Goal: Information Seeking & Learning: Learn about a topic

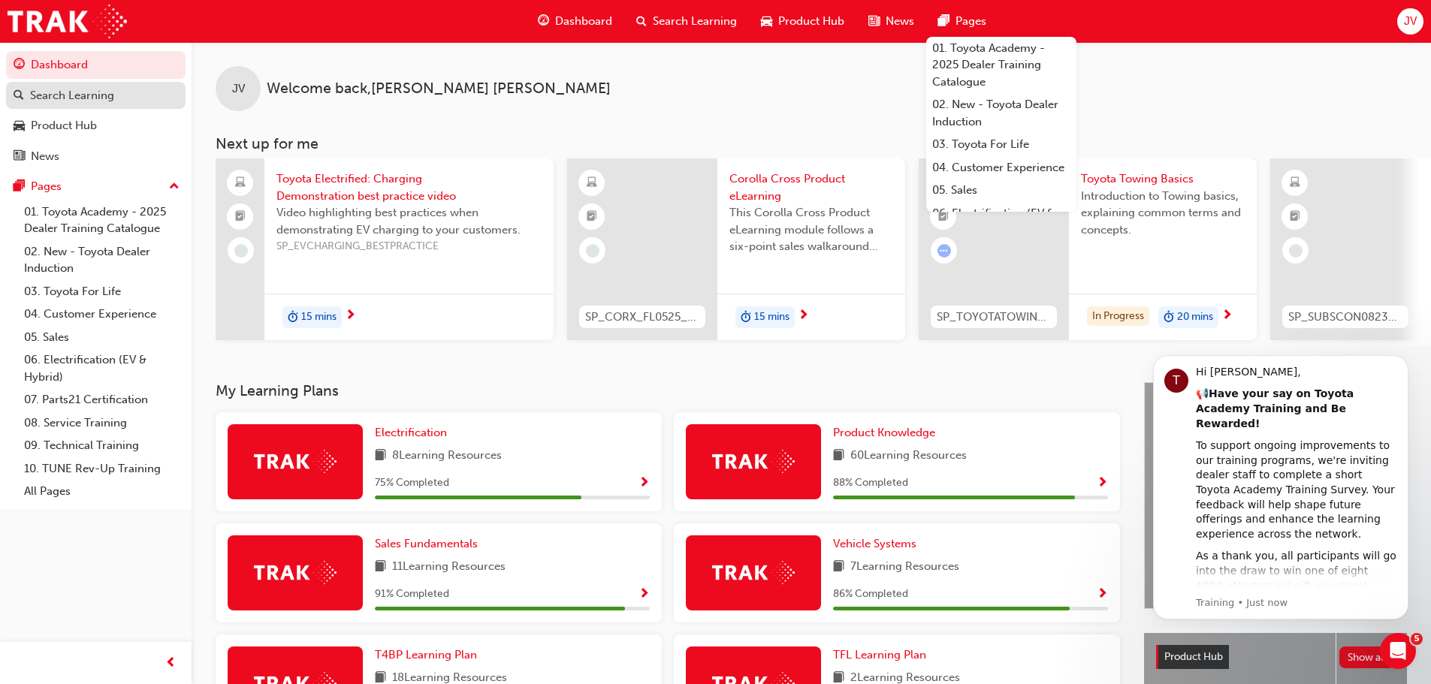
click at [66, 94] on div "Search Learning" at bounding box center [72, 95] width 84 height 17
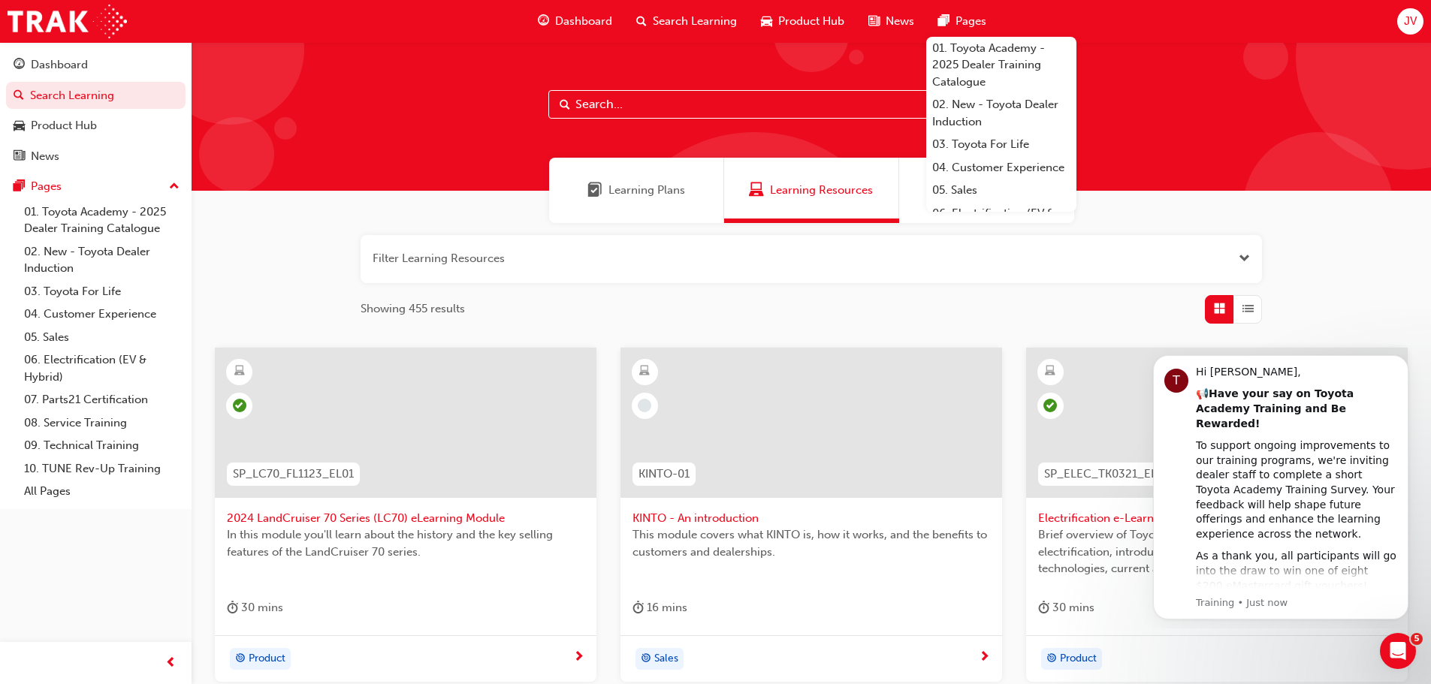
click at [596, 107] on input "text" at bounding box center [811, 104] width 526 height 29
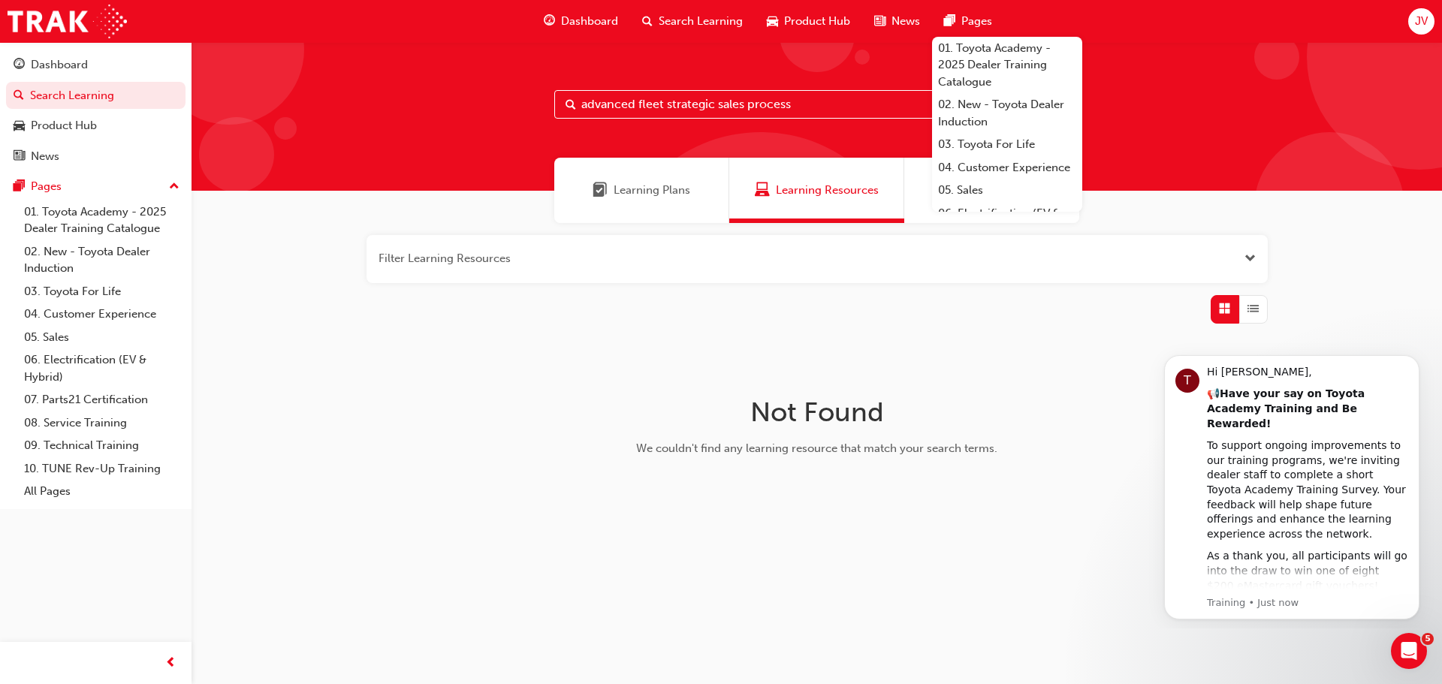
type input "advanced fleet strategic sales process"
click at [636, 191] on span "Learning Plans" at bounding box center [652, 190] width 77 height 17
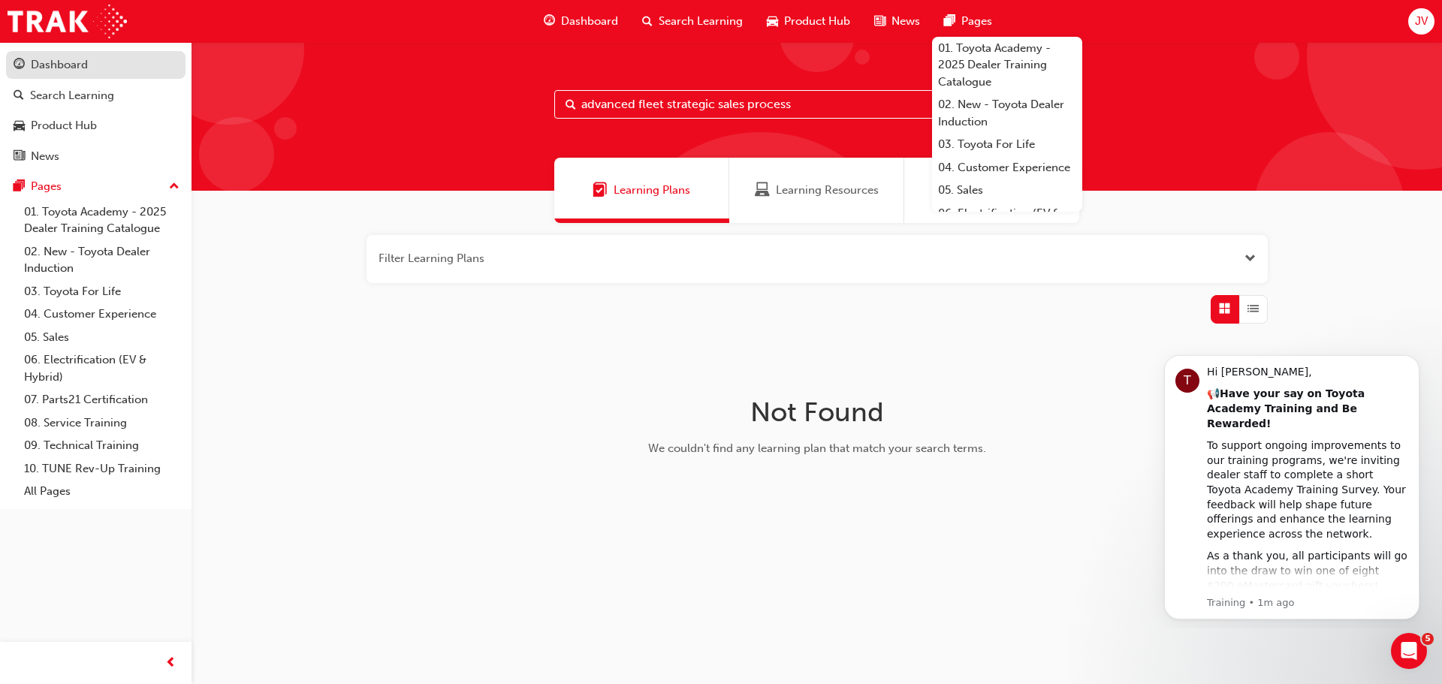
click at [56, 68] on div "Dashboard" at bounding box center [59, 64] width 57 height 17
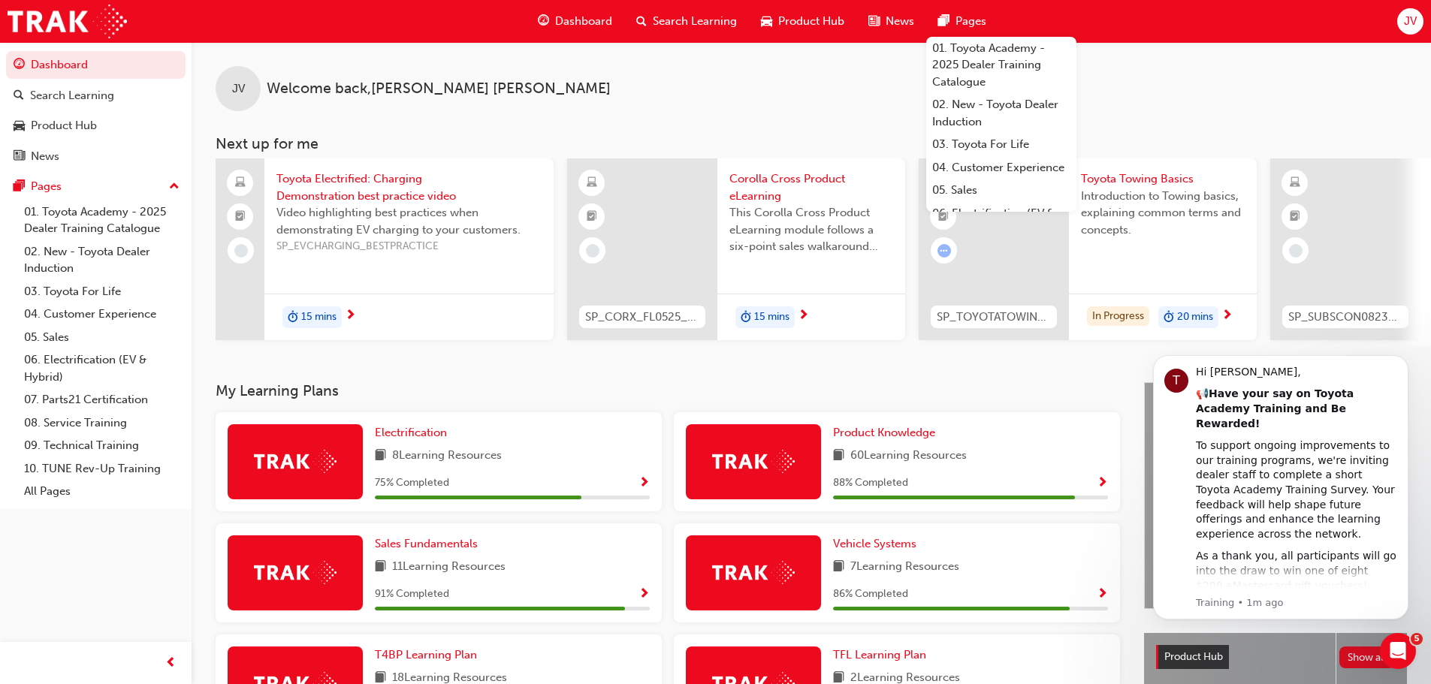
click at [673, 23] on span "Search Learning" at bounding box center [695, 21] width 84 height 17
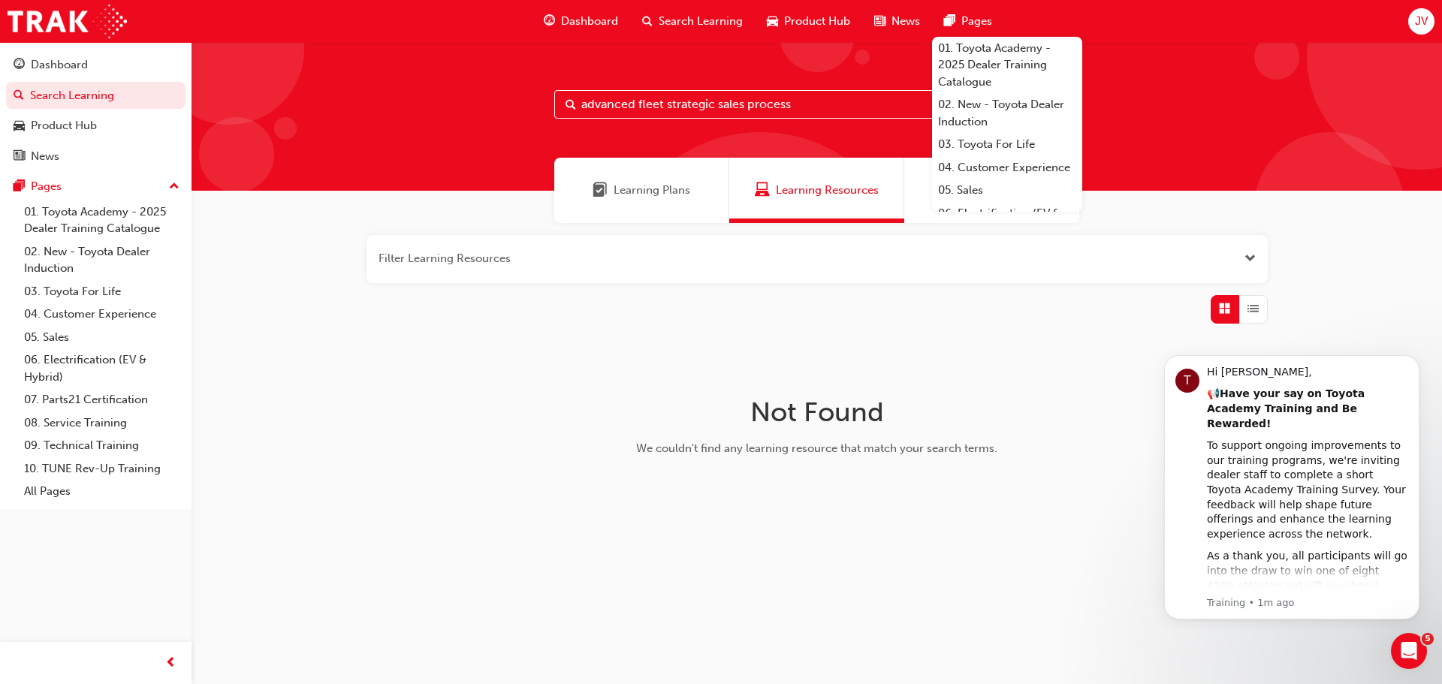
click at [817, 103] on input "advanced fleet strategic sales process" at bounding box center [817, 104] width 526 height 29
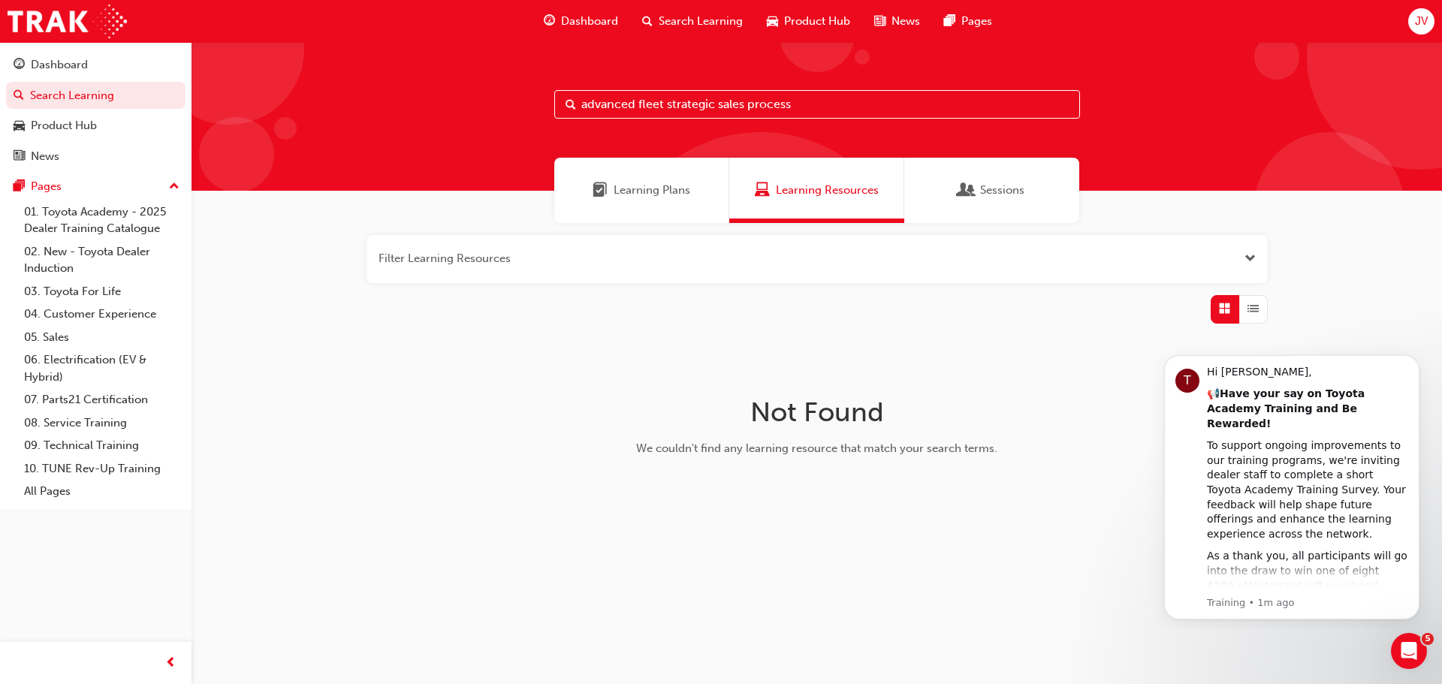
click at [996, 194] on span "Sessions" at bounding box center [1002, 190] width 44 height 17
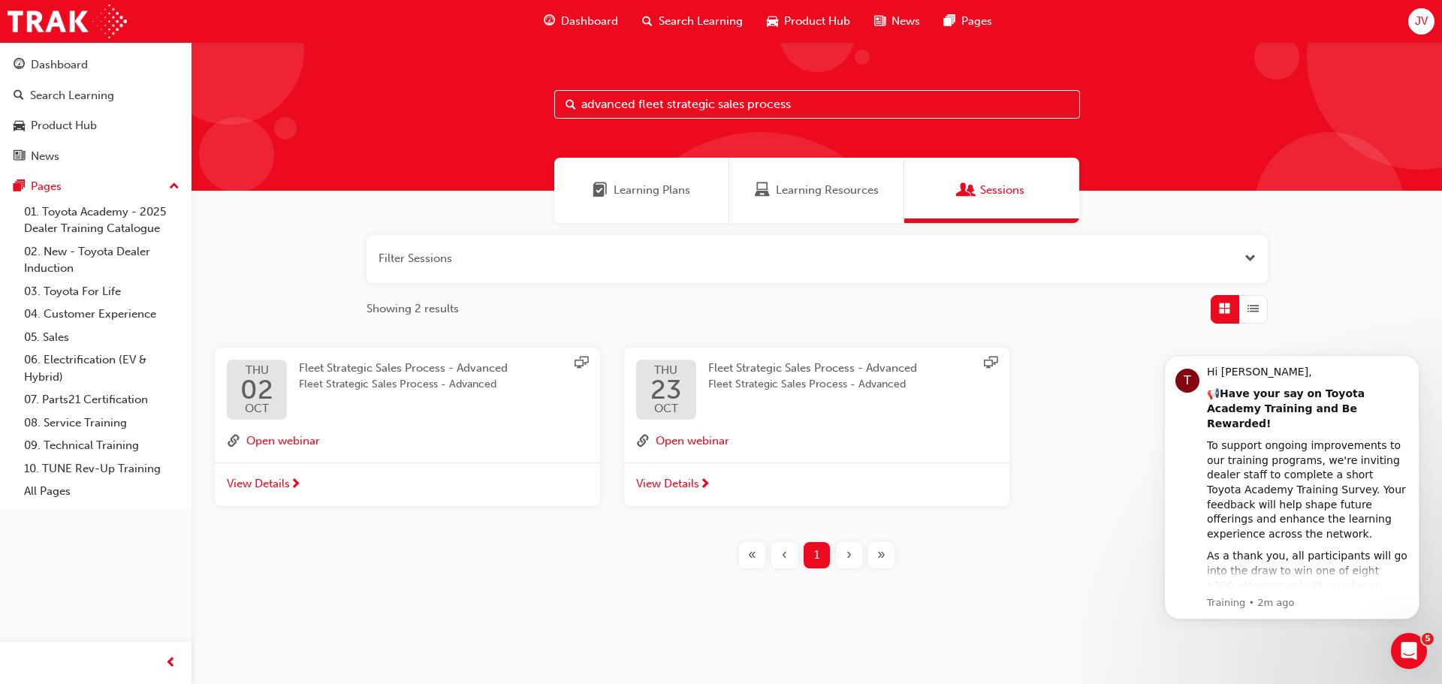
click at [820, 106] on input "advanced fleet strategic sales process" at bounding box center [817, 104] width 526 height 29
type input "advanced fleet strategic sales process eLearning"
click at [813, 185] on span "Learning Resources" at bounding box center [827, 190] width 103 height 17
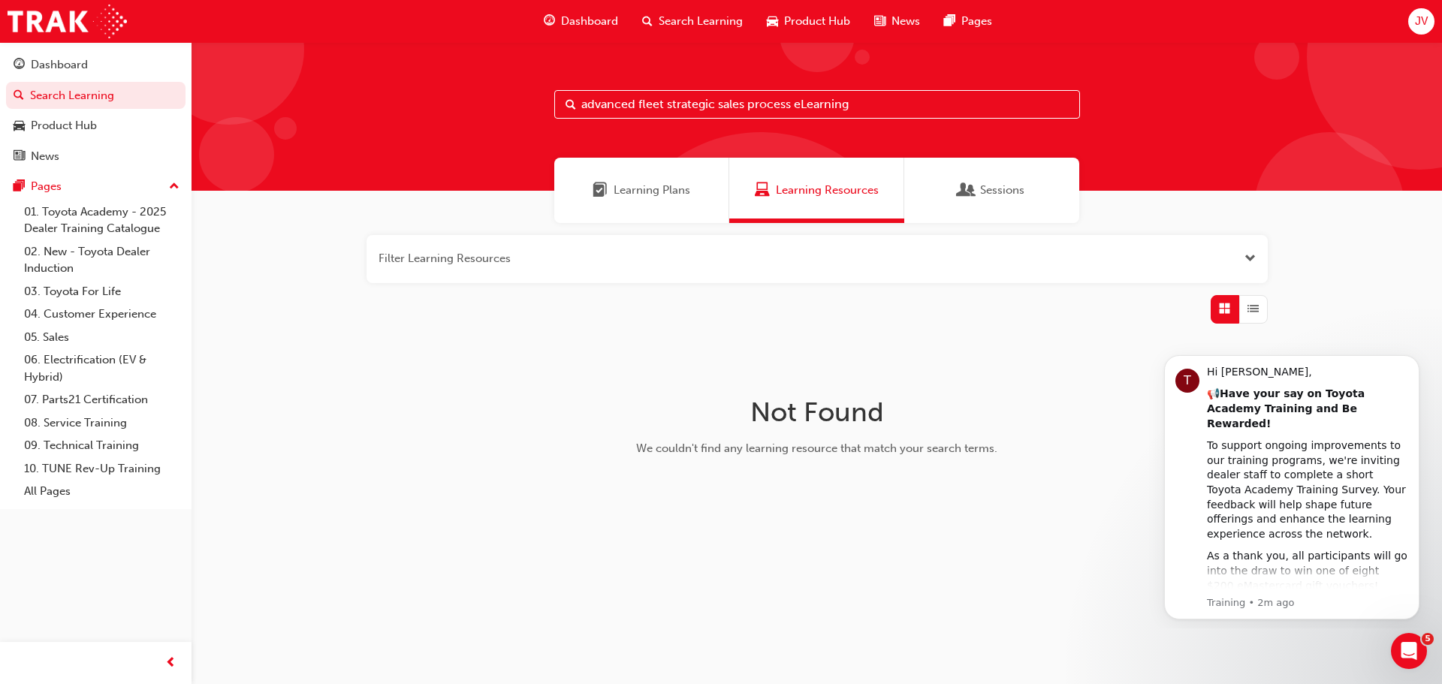
click at [669, 188] on span "Learning Plans" at bounding box center [652, 190] width 77 height 17
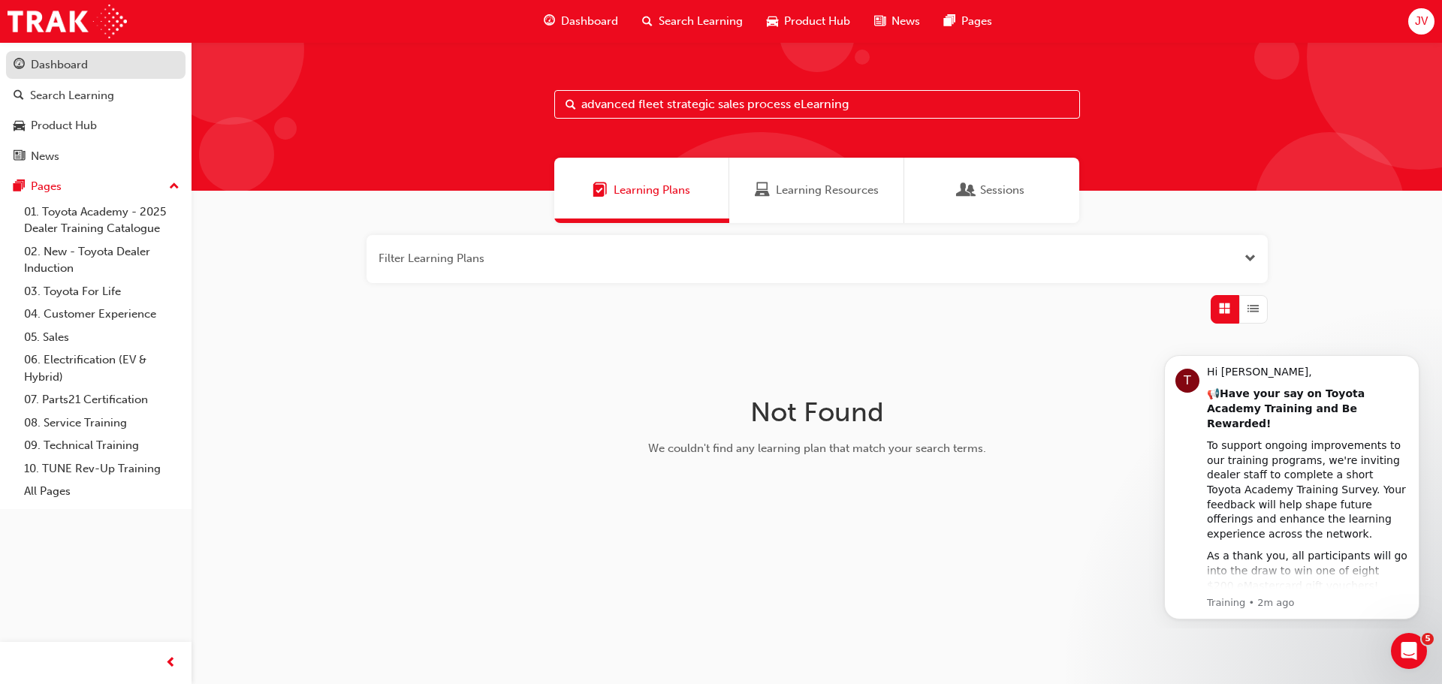
click at [55, 67] on div "Dashboard" at bounding box center [59, 64] width 57 height 17
